Goal: Information Seeking & Learning: Learn about a topic

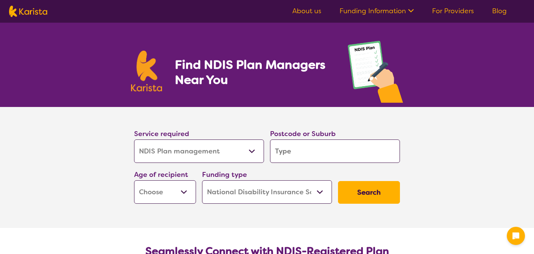
select select "NDIS Plan management"
select select "NDIS"
select select "NDIS Plan management"
select select "NDIS"
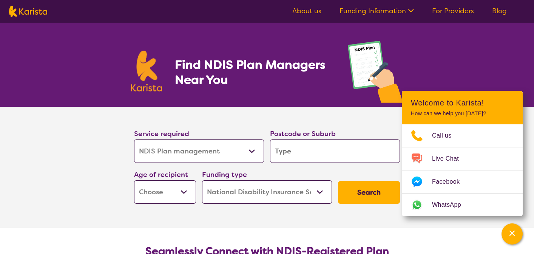
click at [285, 153] on input "search" at bounding box center [335, 150] width 130 height 23
type input "3"
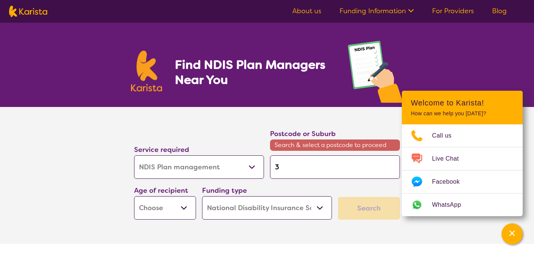
type input "31"
type input "314"
type input "3145"
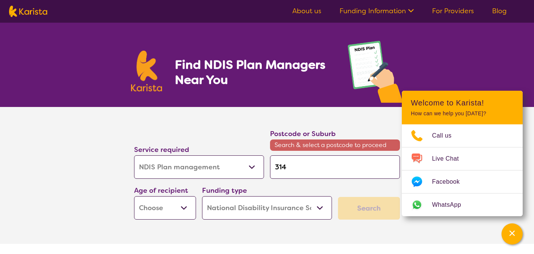
type input "3145"
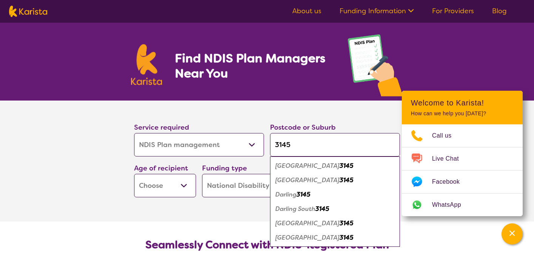
scroll to position [7, 0]
type input "3145"
click at [295, 222] on em "[GEOGRAPHIC_DATA]" at bounding box center [307, 223] width 64 height 8
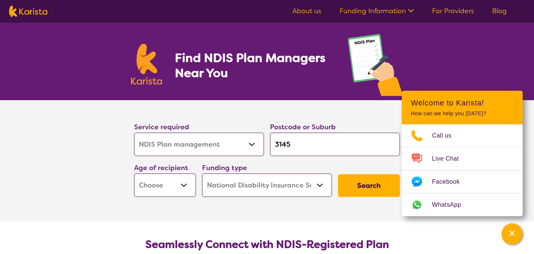
click at [183, 183] on select "Early Childhood - 0 to 9 Child - 10 to 11 Adolescent - 12 to 17 Adult - 18 to 6…" at bounding box center [165, 184] width 62 height 23
select select "EC"
click at [134, 173] on select "Early Childhood - 0 to 9 Child - 10 to 11 Adolescent - 12 to 17 Adult - 18 to 6…" at bounding box center [165, 184] width 62 height 23
select select "EC"
click at [253, 186] on select "Home Care Package (HCP) National Disability Insurance Scheme (NDIS) I don't know" at bounding box center [267, 184] width 130 height 23
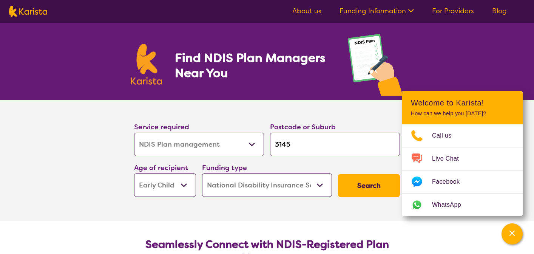
click at [202, 173] on select "Home Care Package (HCP) National Disability Insurance Scheme (NDIS) I don't know" at bounding box center [267, 184] width 130 height 23
click at [376, 185] on button "Search" at bounding box center [369, 185] width 62 height 23
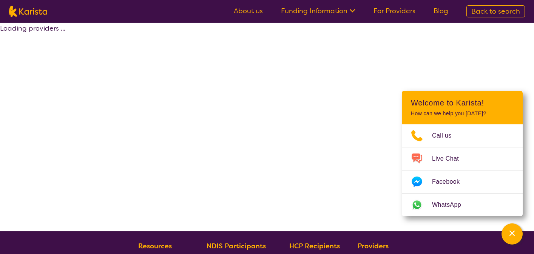
select select "by_score"
